Goal: Information Seeking & Learning: Learn about a topic

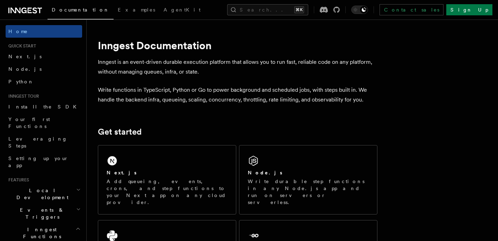
click at [280, 12] on button "Search... ⌘K" at bounding box center [267, 9] width 81 height 11
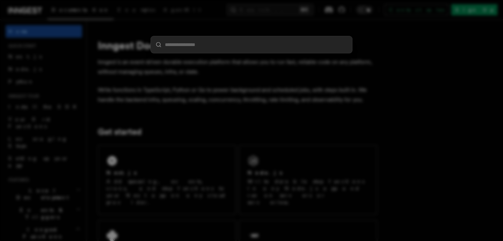
drag, startPoint x: 282, startPoint y: 16, endPoint x: 294, endPoint y: 20, distance: 12.6
click at [283, 17] on div at bounding box center [251, 120] width 503 height 241
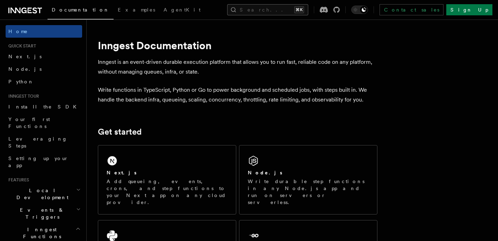
click at [304, 9] on kbd "⌘K" at bounding box center [299, 9] width 10 height 7
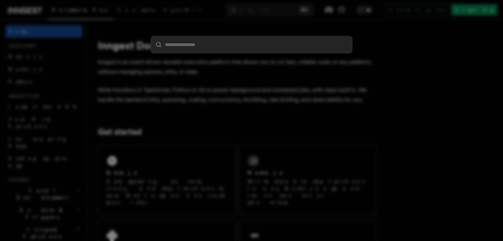
click at [346, 9] on div at bounding box center [251, 120] width 503 height 241
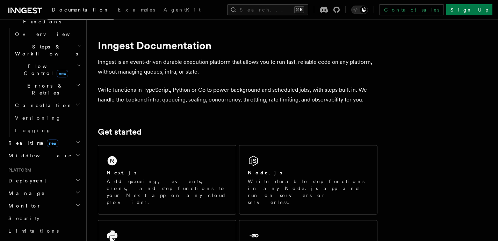
scroll to position [181, 0]
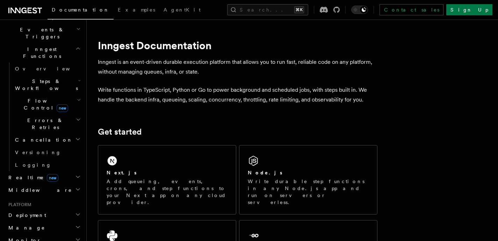
click at [75, 174] on icon "button" at bounding box center [78, 177] width 6 height 6
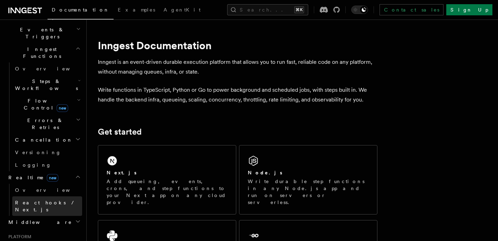
click at [38, 200] on span "React hooks / Next.js" at bounding box center [46, 206] width 62 height 13
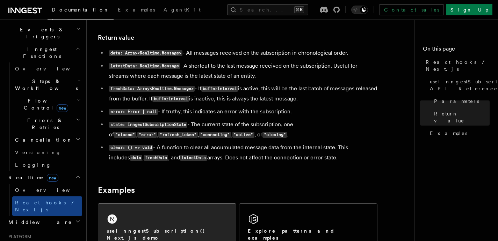
scroll to position [571, 0]
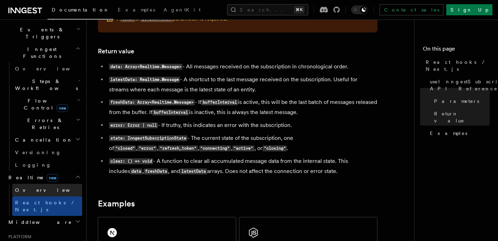
click at [53, 184] on link "Overview" at bounding box center [47, 190] width 70 height 13
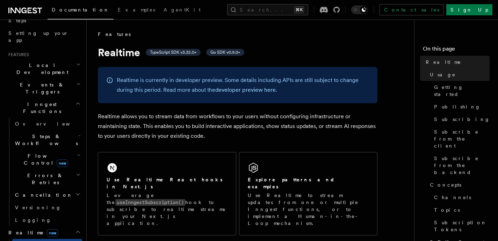
scroll to position [99, 0]
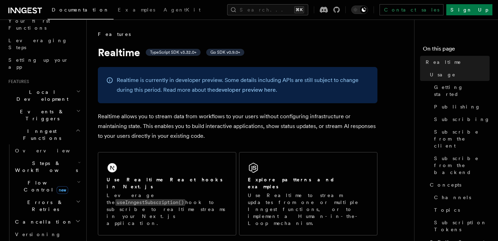
click at [69, 177] on h2 "Flow Control new" at bounding box center [47, 187] width 70 height 20
click at [44, 209] on link "[PERSON_NAME] new" at bounding box center [50, 216] width 63 height 14
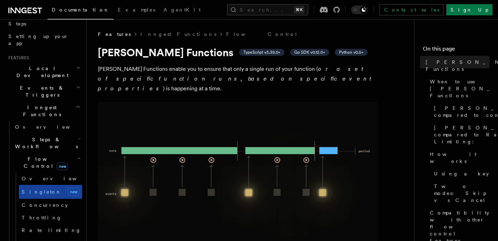
scroll to position [123, 0]
click at [44, 236] on link "Debouncing" at bounding box center [50, 242] width 63 height 13
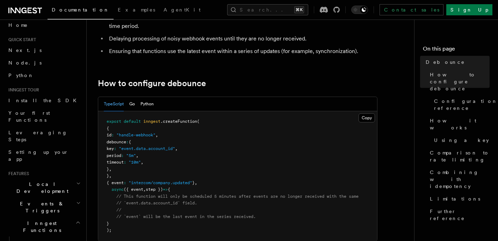
scroll to position [74, 0]
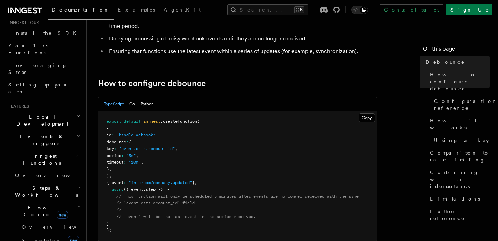
click at [45, 185] on span "Steps & Workflows" at bounding box center [45, 192] width 66 height 14
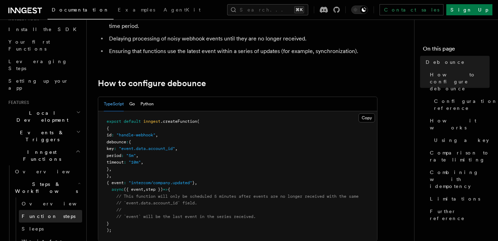
scroll to position [78, 0]
click at [45, 210] on link "Function steps" at bounding box center [50, 216] width 63 height 13
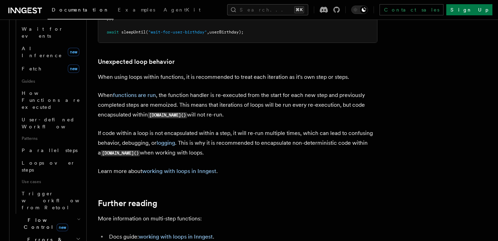
scroll to position [265, 0]
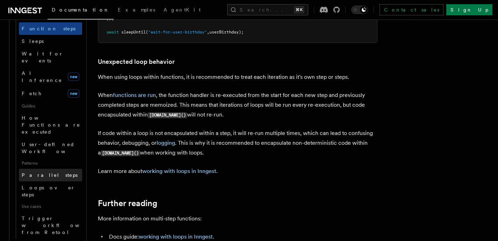
click at [43, 169] on link "Parallel steps" at bounding box center [50, 175] width 63 height 13
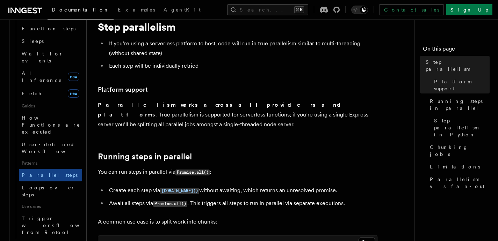
scroll to position [32, 0]
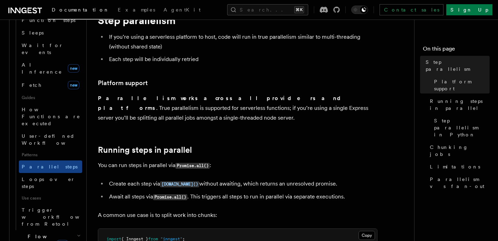
scroll to position [275, 0]
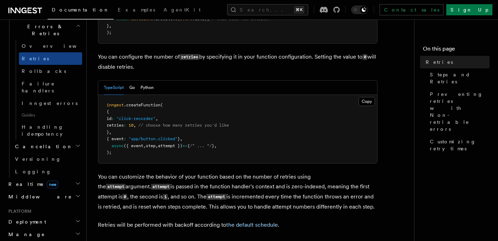
scroll to position [207, 0]
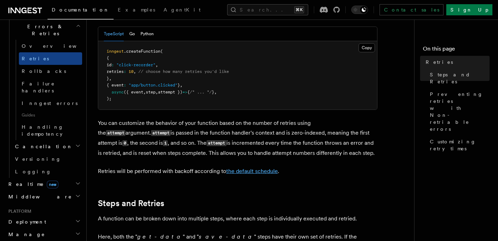
click at [258, 168] on link "the default schedule" at bounding box center [252, 171] width 52 height 7
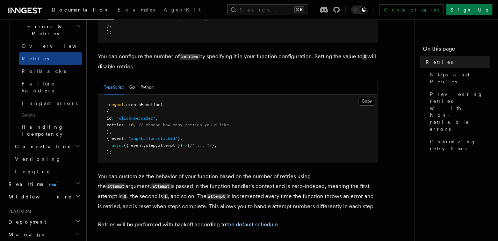
scroll to position [154, 0]
